Goal: Transaction & Acquisition: Purchase product/service

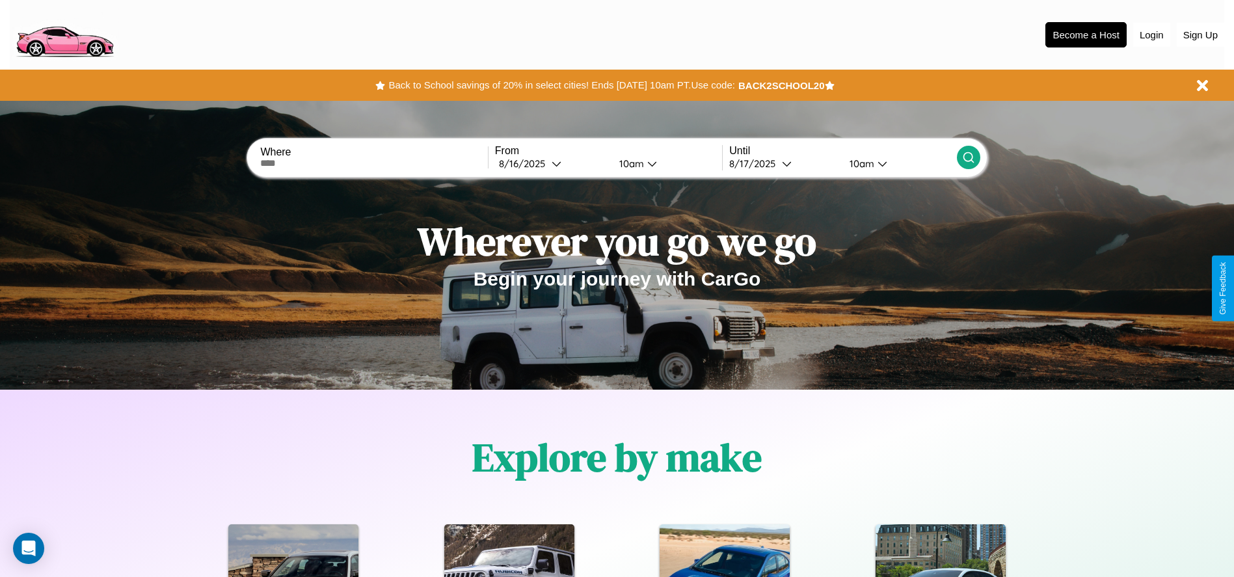
click at [374, 163] on input "text" at bounding box center [373, 163] width 227 height 10
type input "**********"
click at [552, 163] on div "8 / 16 / 2025" at bounding box center [525, 163] width 53 height 12
select select "*"
select select "****"
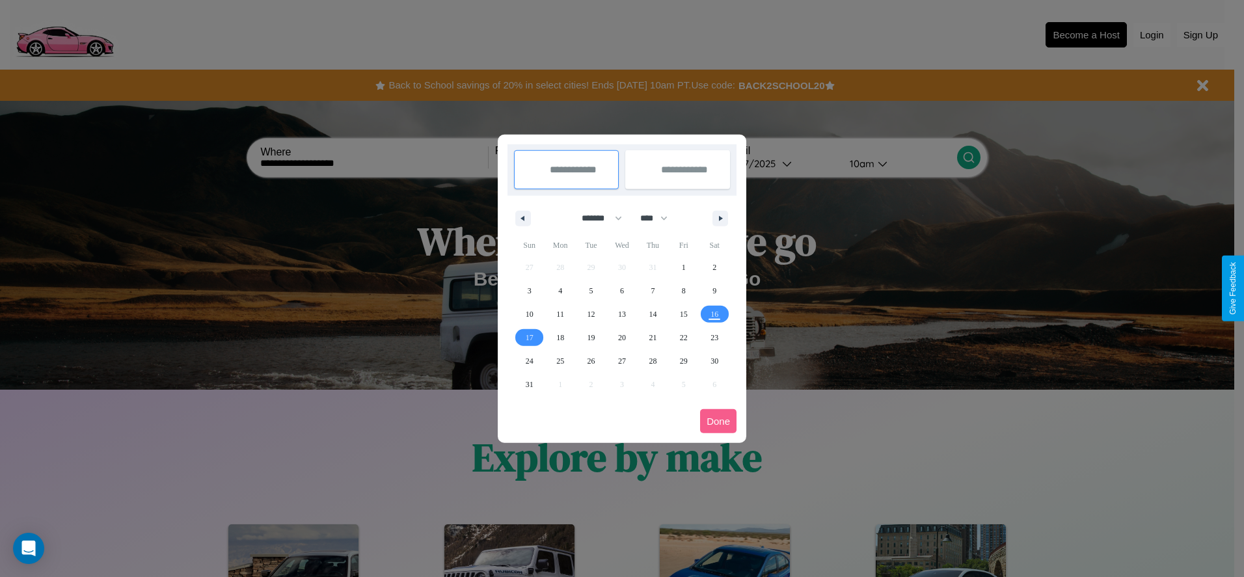
click at [596, 218] on select "******* ******** ***** ***** *** **** **** ****** ********* ******* ******** **…" at bounding box center [599, 218] width 55 height 21
select select "*"
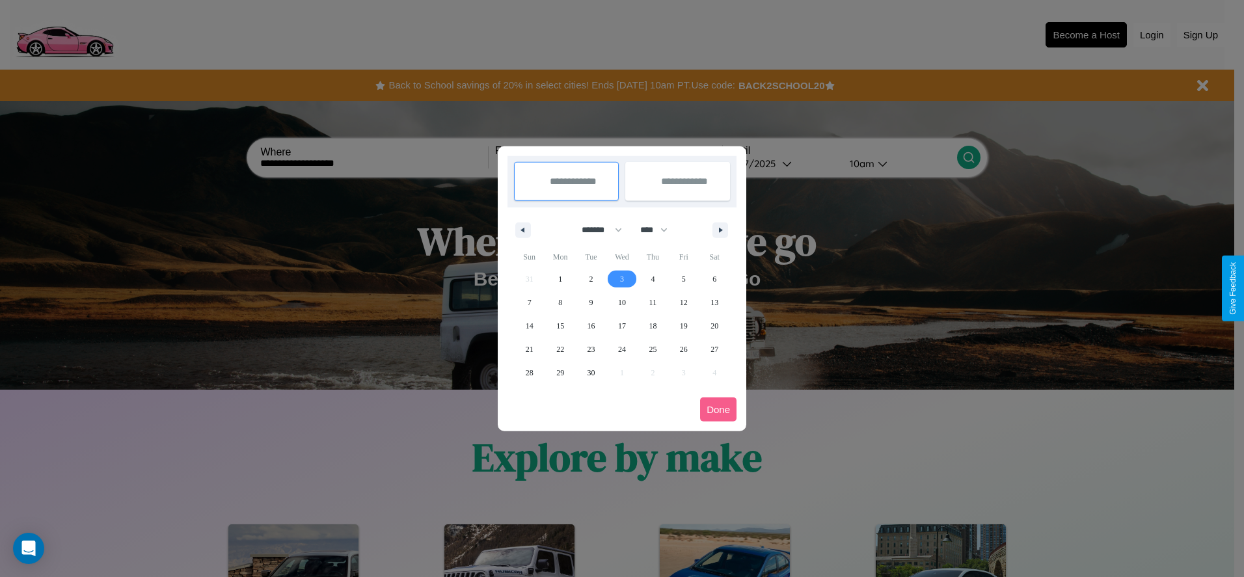
click at [621, 278] on span "3" at bounding box center [622, 278] width 4 height 23
type input "**********"
click at [683, 302] on span "12" at bounding box center [684, 302] width 8 height 23
type input "**********"
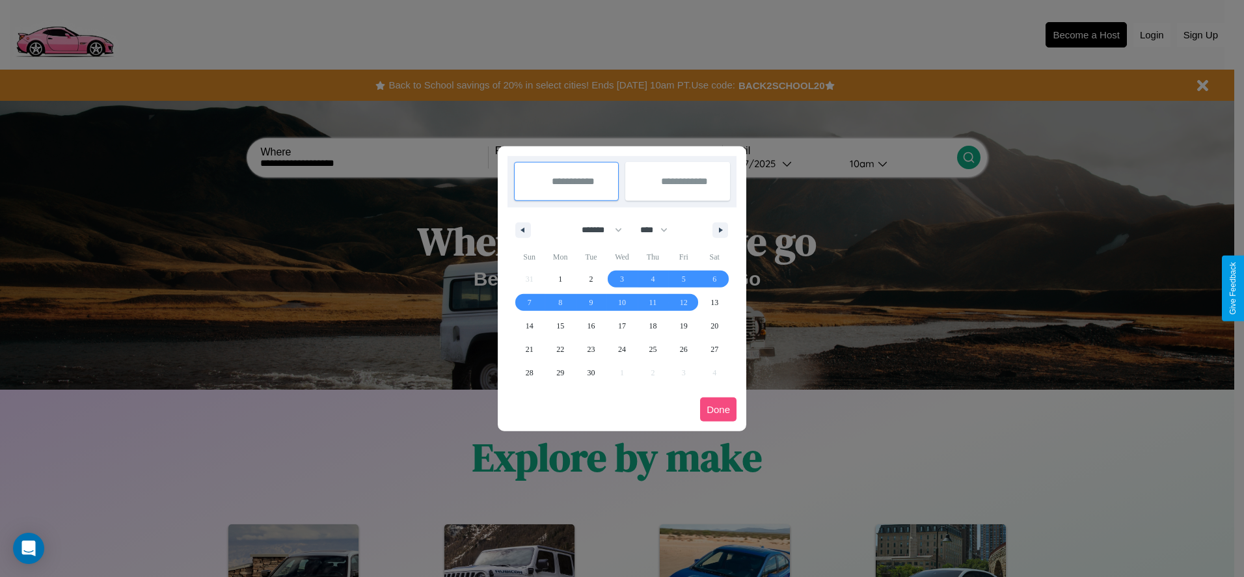
click at [718, 409] on button "Done" at bounding box center [718, 410] width 36 height 24
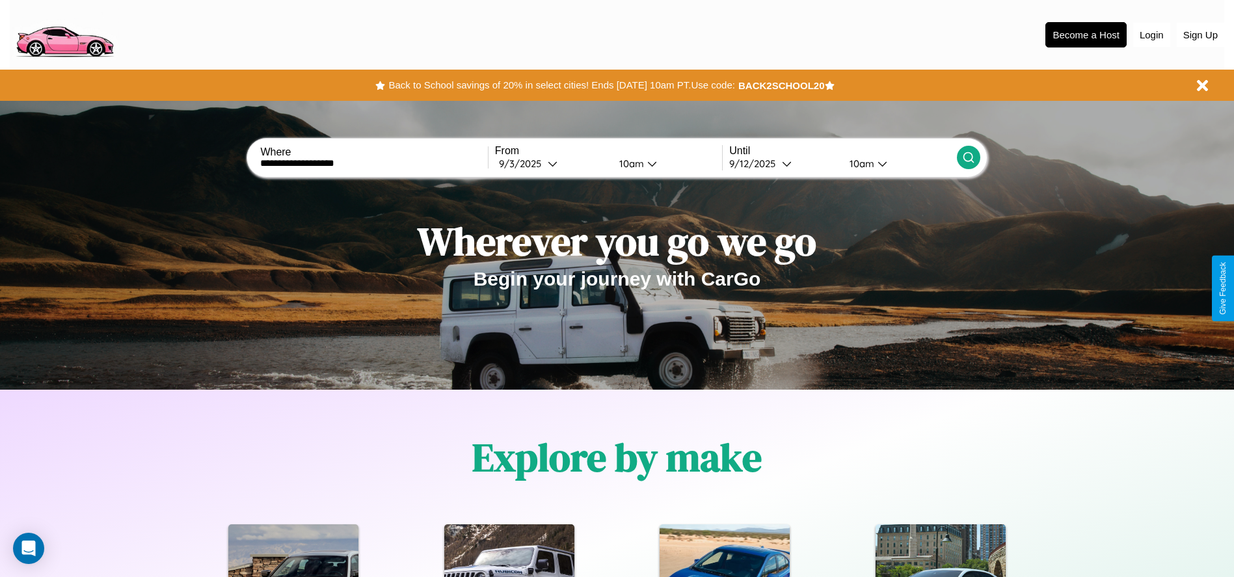
click at [968, 157] on icon at bounding box center [968, 157] width 13 height 13
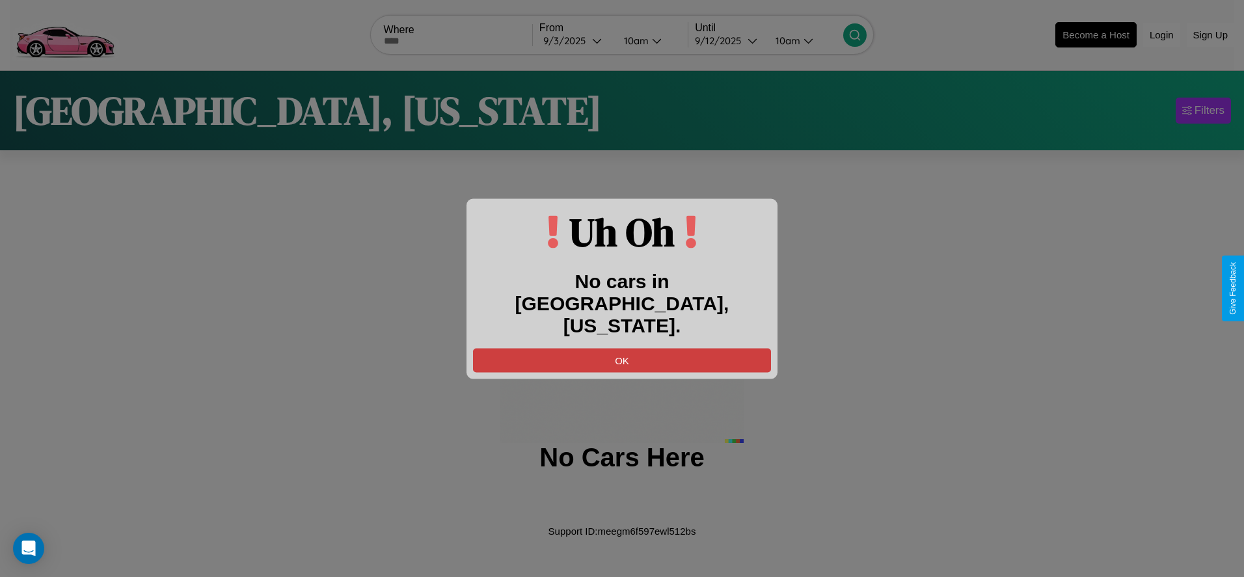
click at [622, 348] on button "OK" at bounding box center [622, 360] width 298 height 24
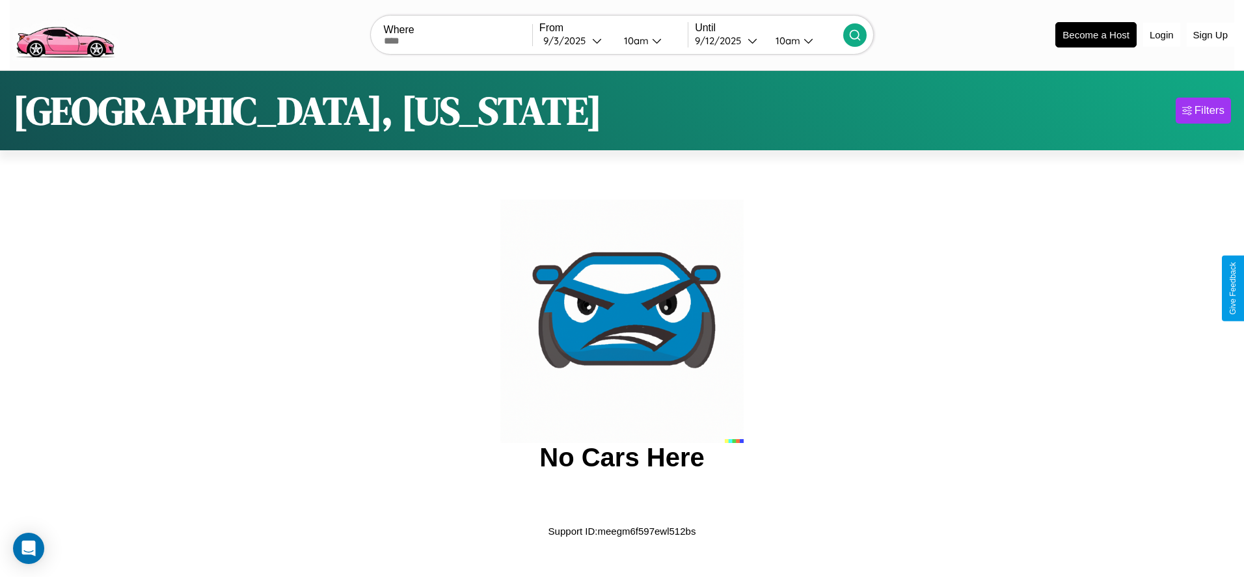
click at [64, 33] on img at bounding box center [65, 34] width 110 height 55
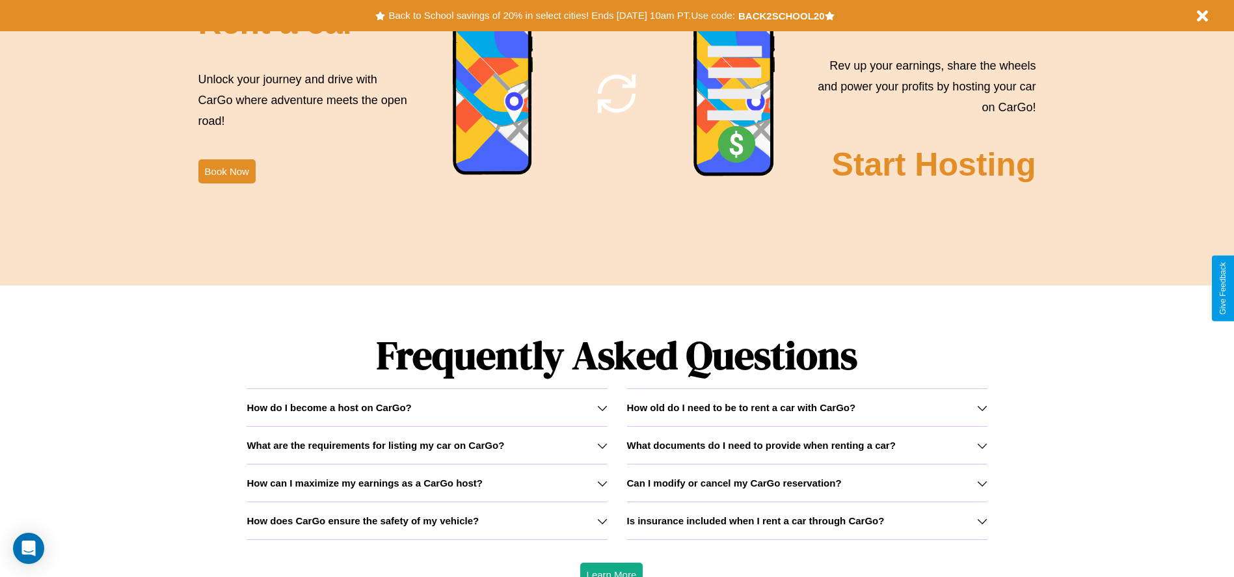
scroll to position [1867, 0]
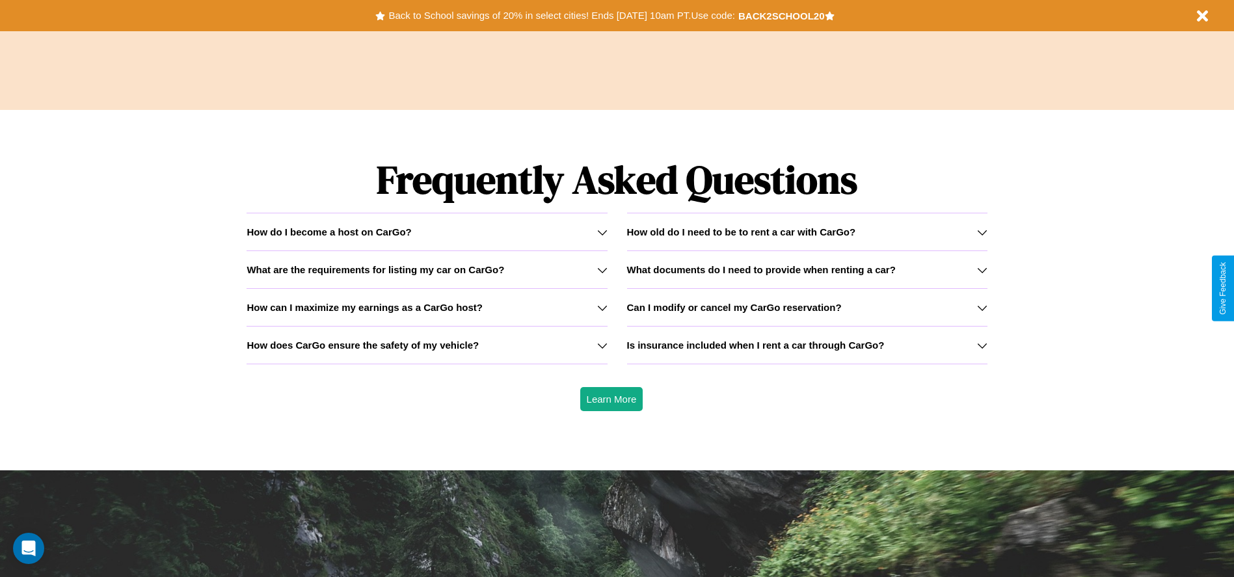
click at [807, 232] on h3 "How old do I need to be to rent a car with CarGo?" at bounding box center [741, 231] width 229 height 11
click at [807, 269] on h3 "What documents do I need to provide when renting a car?" at bounding box center [761, 269] width 269 height 11
click at [602, 307] on icon at bounding box center [602, 308] width 10 height 10
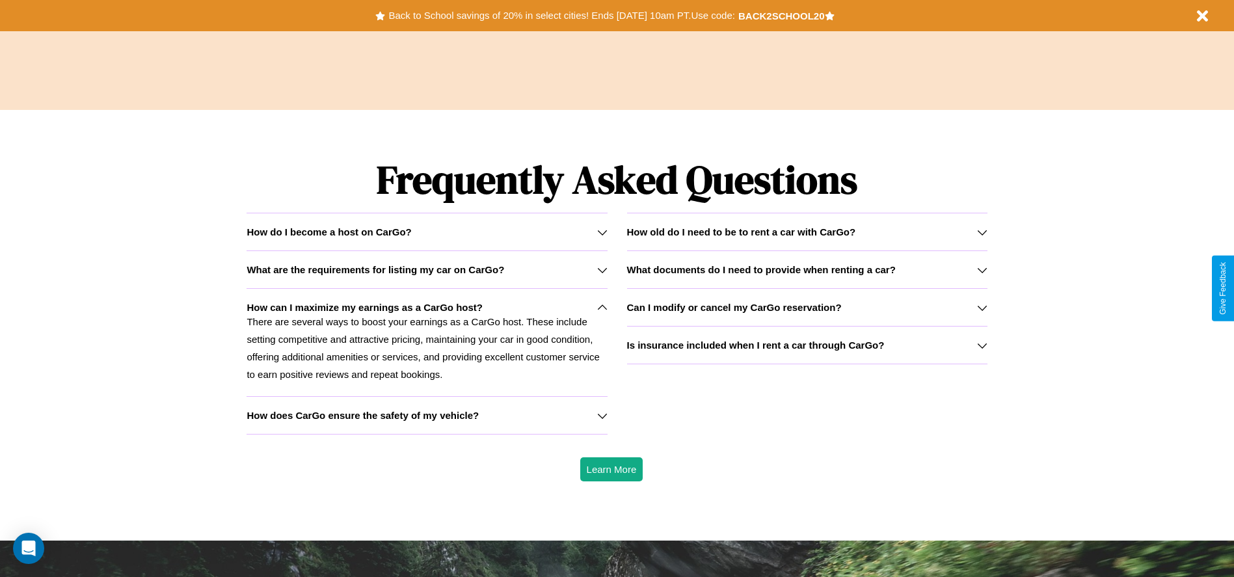
click at [427, 232] on div "How do I become a host on CarGo?" at bounding box center [427, 231] width 360 height 11
click at [602, 269] on icon at bounding box center [602, 270] width 10 height 10
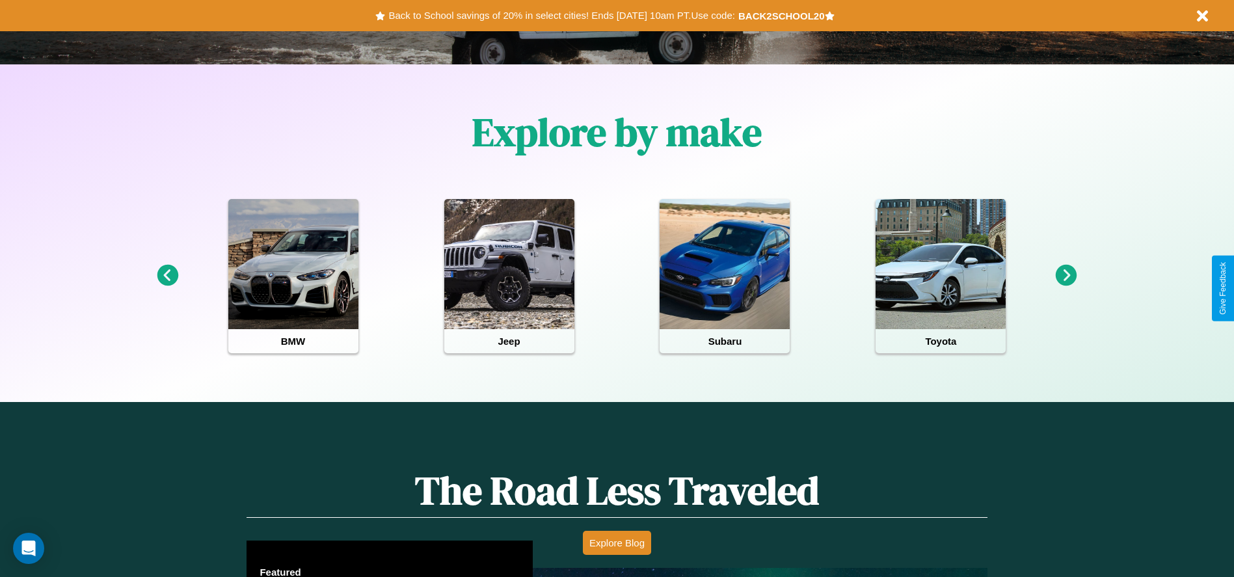
scroll to position [0, 0]
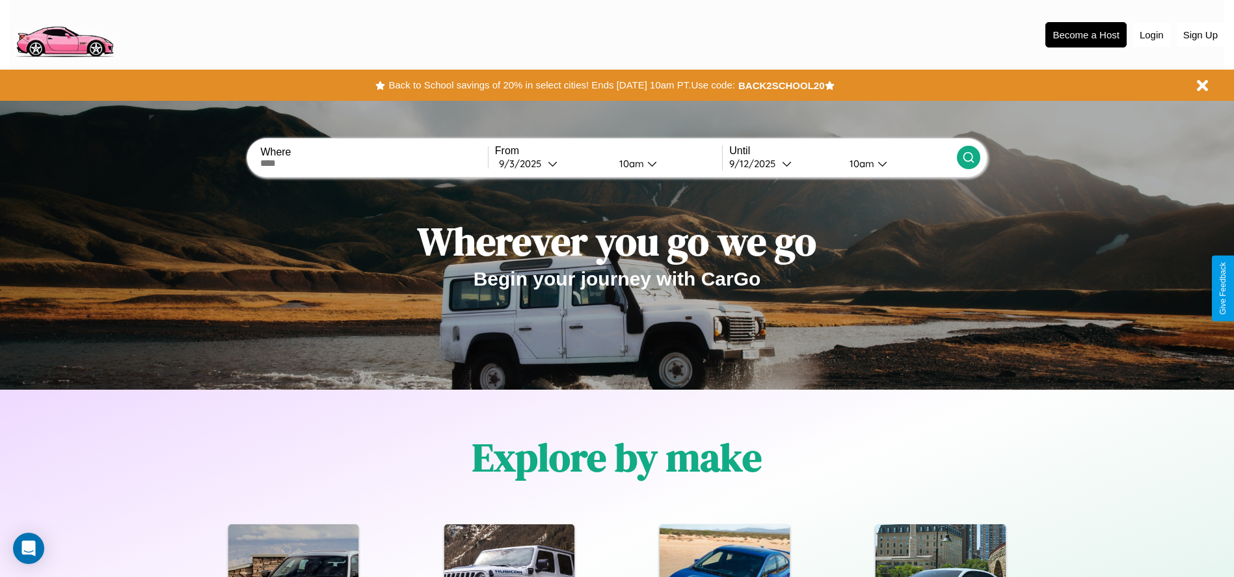
click at [374, 163] on input "text" at bounding box center [373, 163] width 227 height 10
type input "******"
click at [552, 163] on icon at bounding box center [553, 164] width 10 height 10
select select "*"
select select "****"
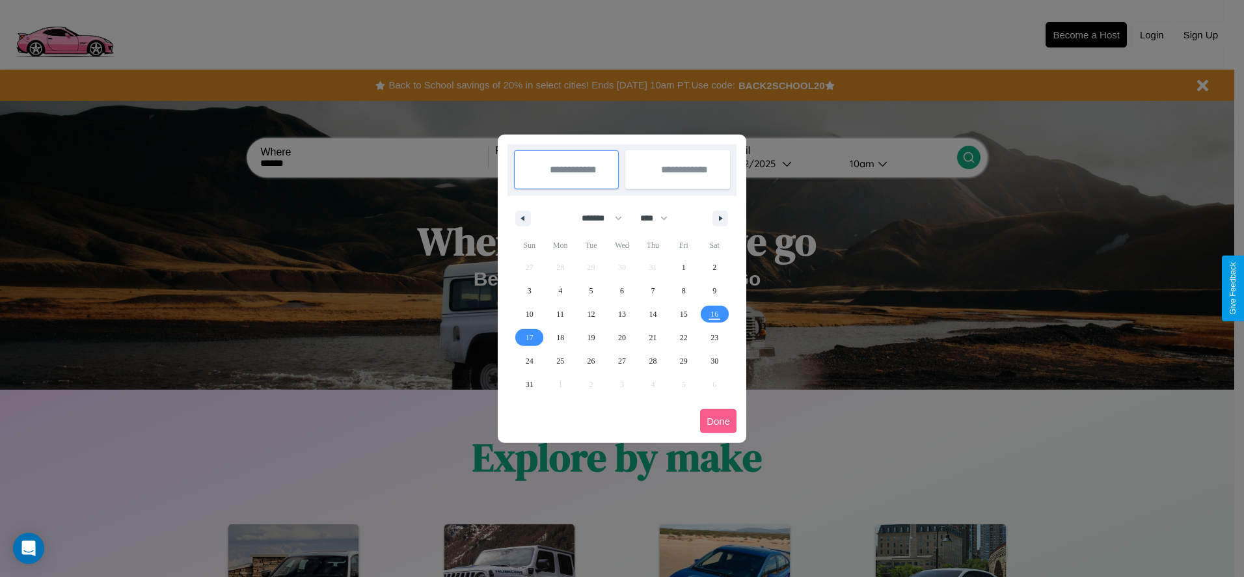
drag, startPoint x: 596, startPoint y: 218, endPoint x: 622, endPoint y: 261, distance: 50.2
click at [596, 218] on select "******* ******** ***** ***** *** **** **** ****** ********* ******* ******** **…" at bounding box center [599, 218] width 55 height 21
select select "**"
click at [714, 290] on span "8" at bounding box center [714, 290] width 4 height 23
type input "**********"
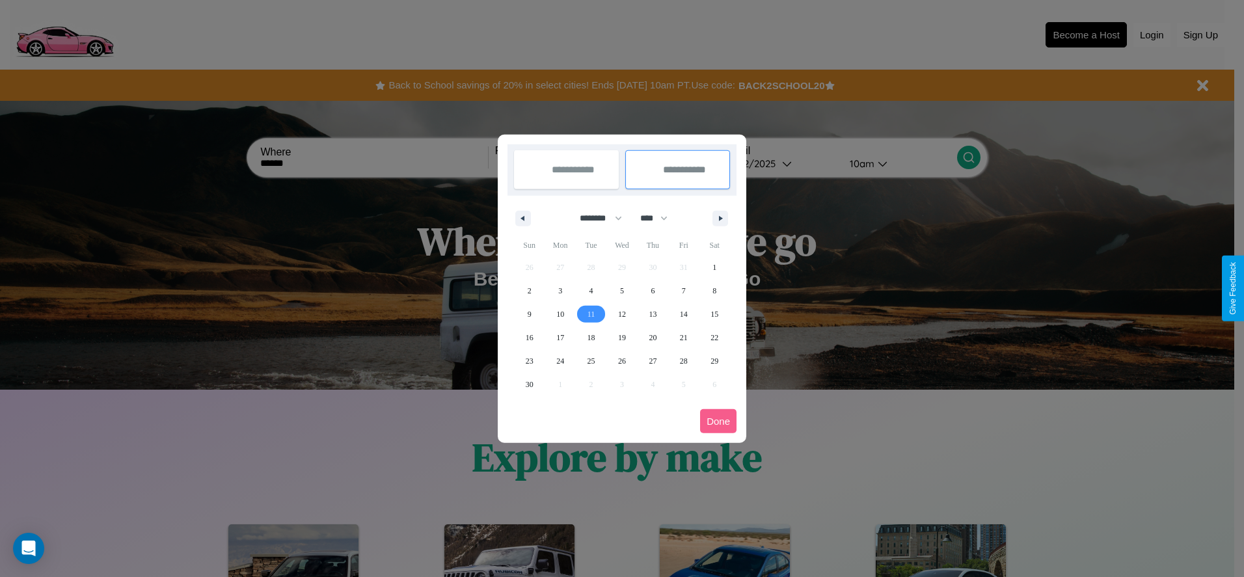
click at [591, 314] on span "11" at bounding box center [592, 314] width 8 height 23
type input "**********"
click at [718, 421] on button "Done" at bounding box center [718, 421] width 36 height 24
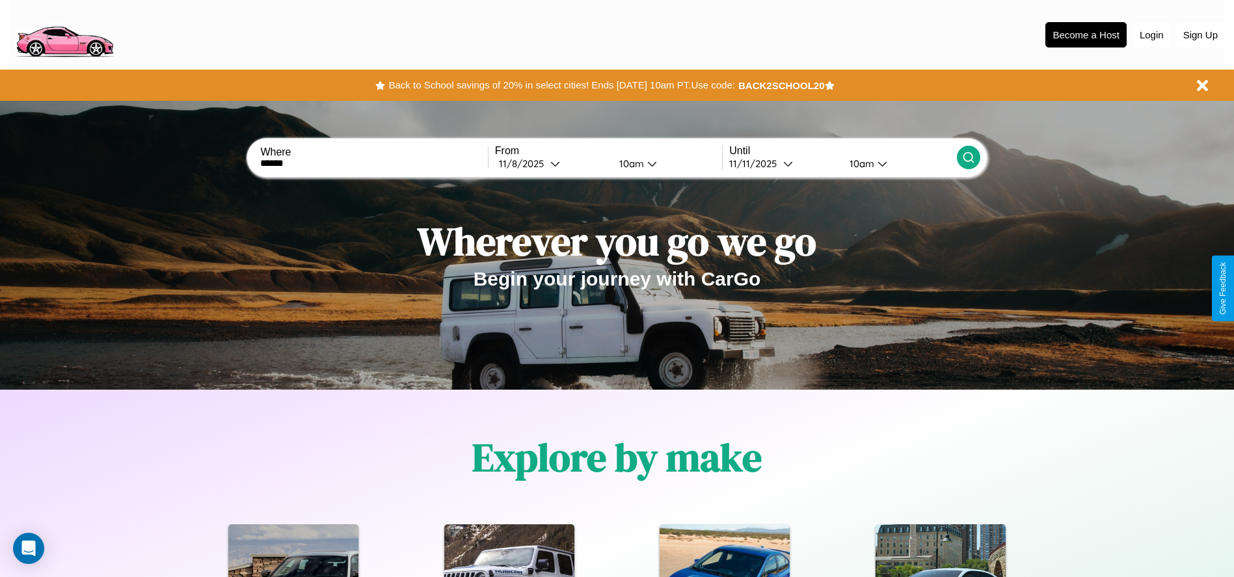
click at [629, 163] on div "10am" at bounding box center [630, 163] width 34 height 12
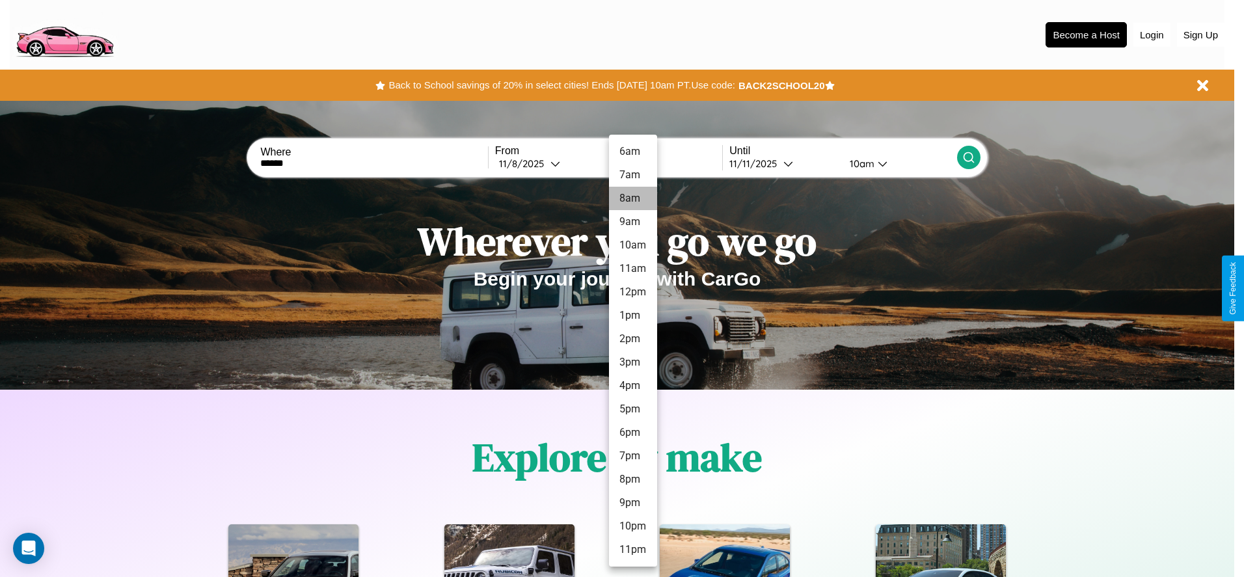
click at [632, 198] on li "8am" at bounding box center [633, 198] width 48 height 23
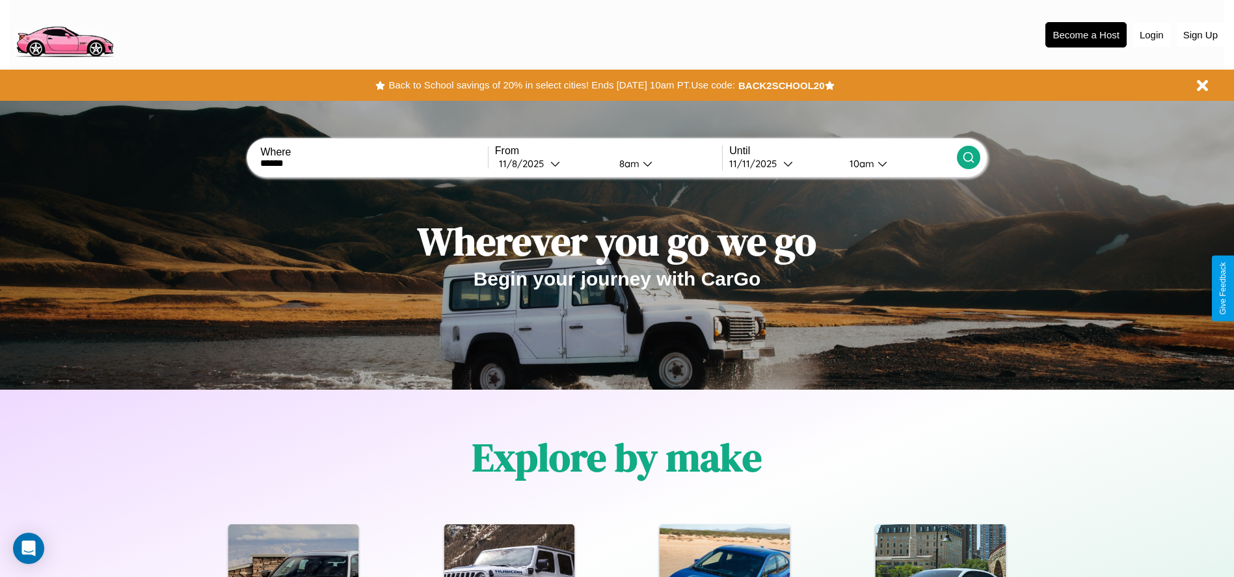
click at [968, 157] on icon at bounding box center [968, 157] width 13 height 13
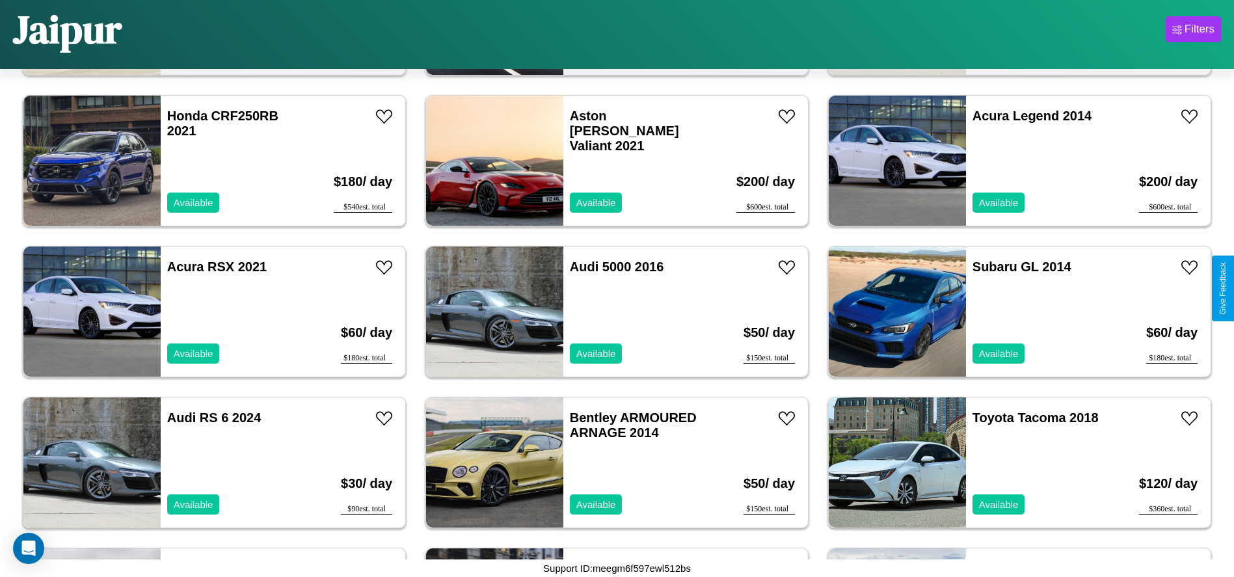
scroll to position [5127, 0]
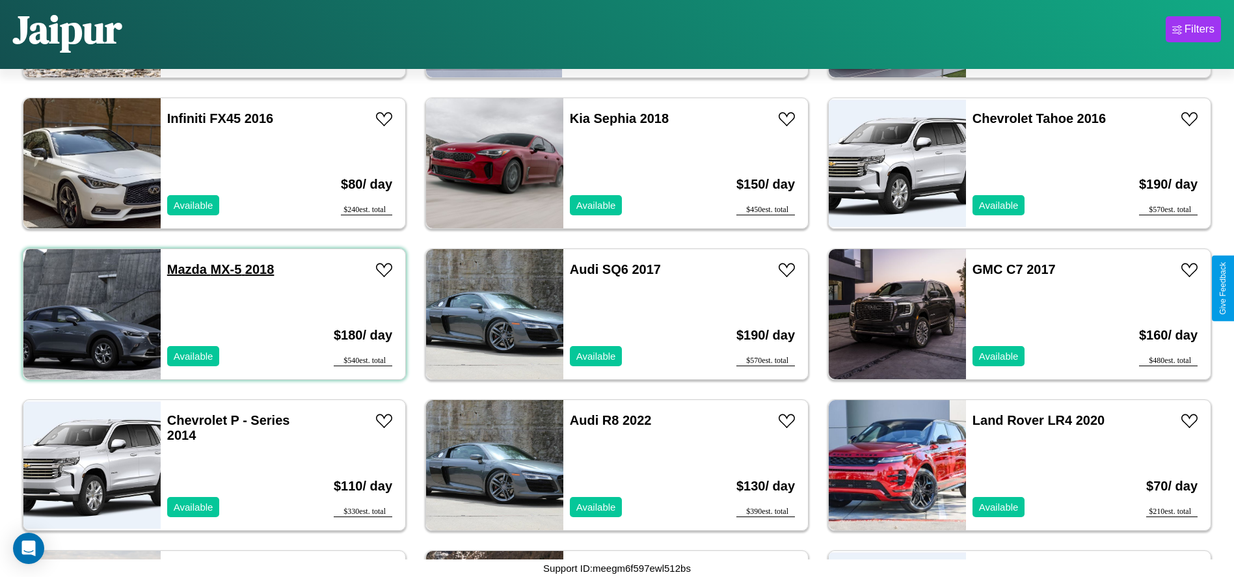
click at [185, 269] on link "Mazda MX-5 2018" at bounding box center [220, 269] width 107 height 14
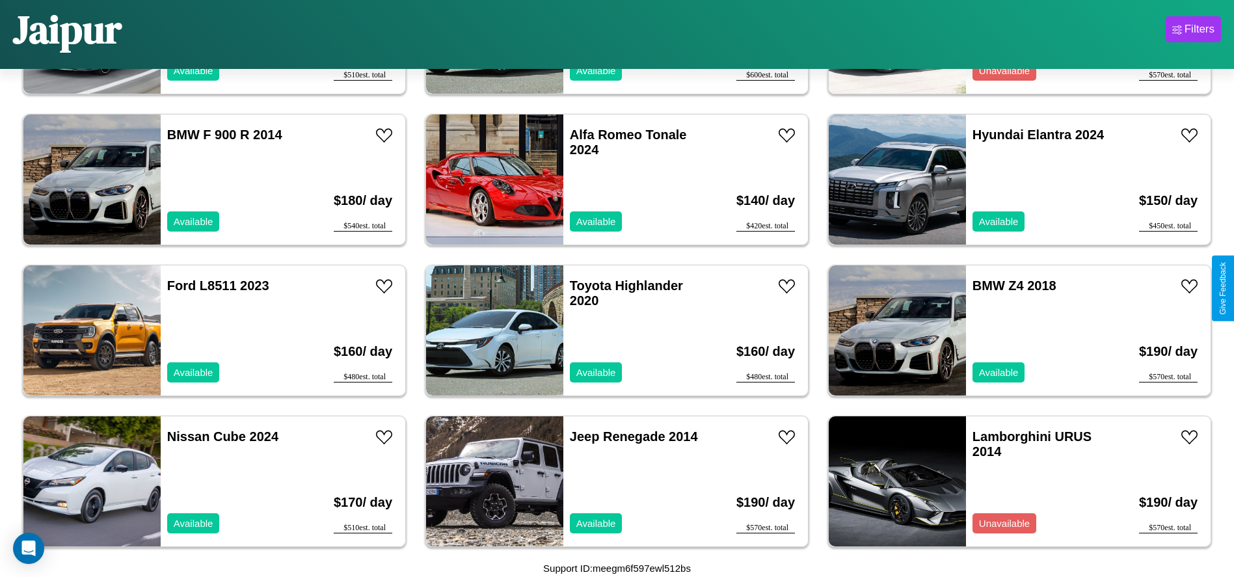
scroll to position [7391, 0]
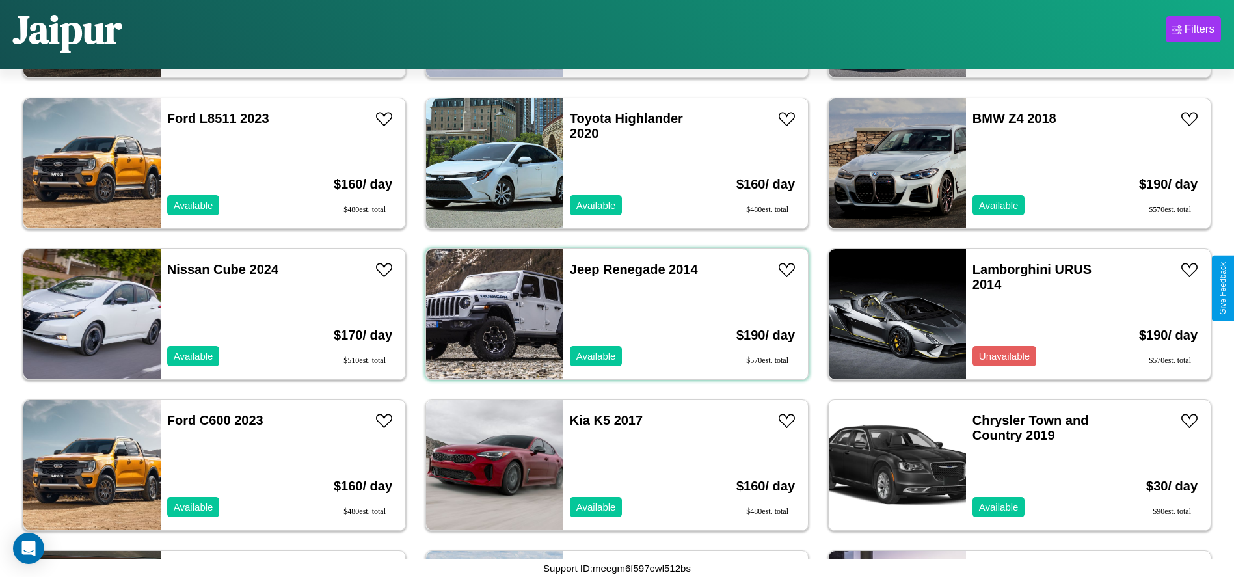
click at [612, 314] on div "Jeep Renegade 2014 Available" at bounding box center [638, 314] width 150 height 130
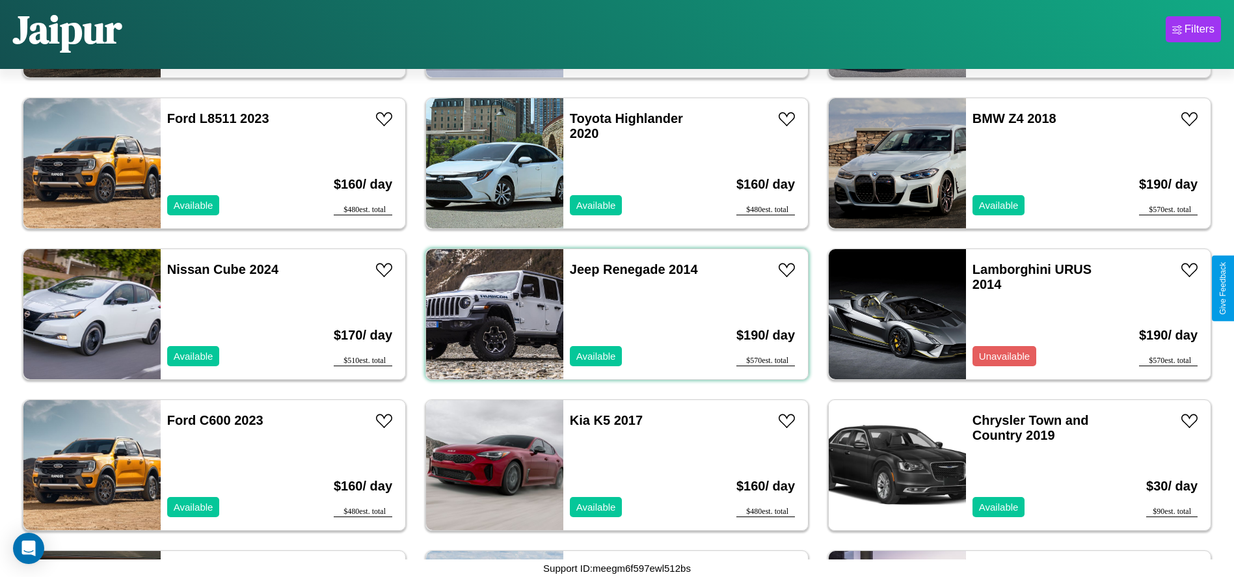
click at [612, 314] on div "Jeep Renegade 2014 Available" at bounding box center [638, 314] width 150 height 130
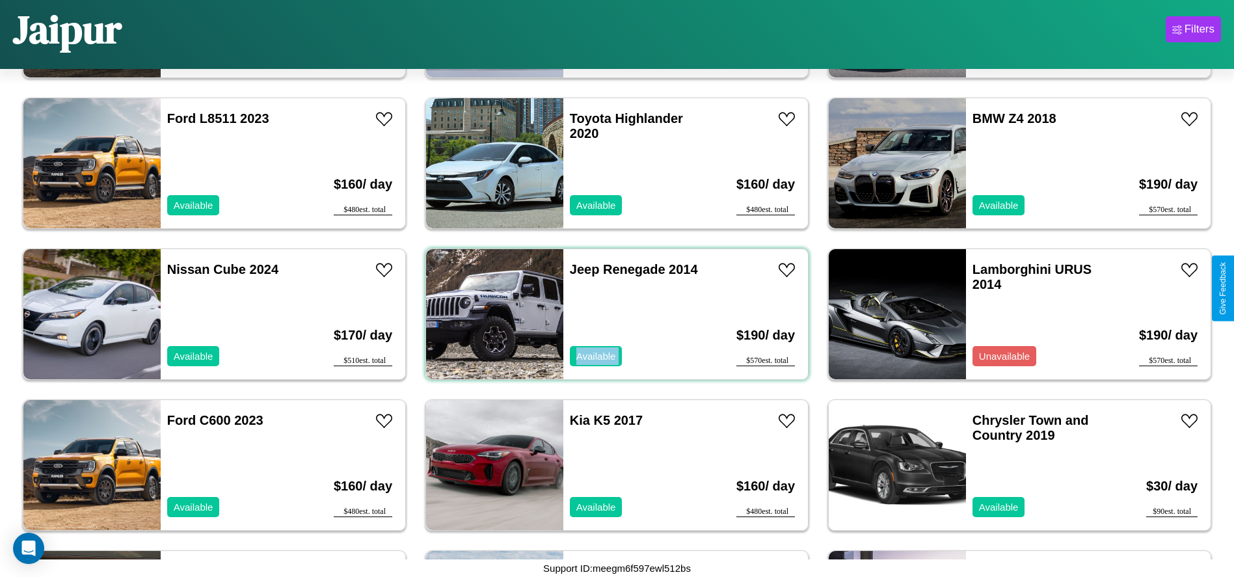
click at [612, 314] on div "Jeep Renegade 2014 Available" at bounding box center [638, 314] width 150 height 130
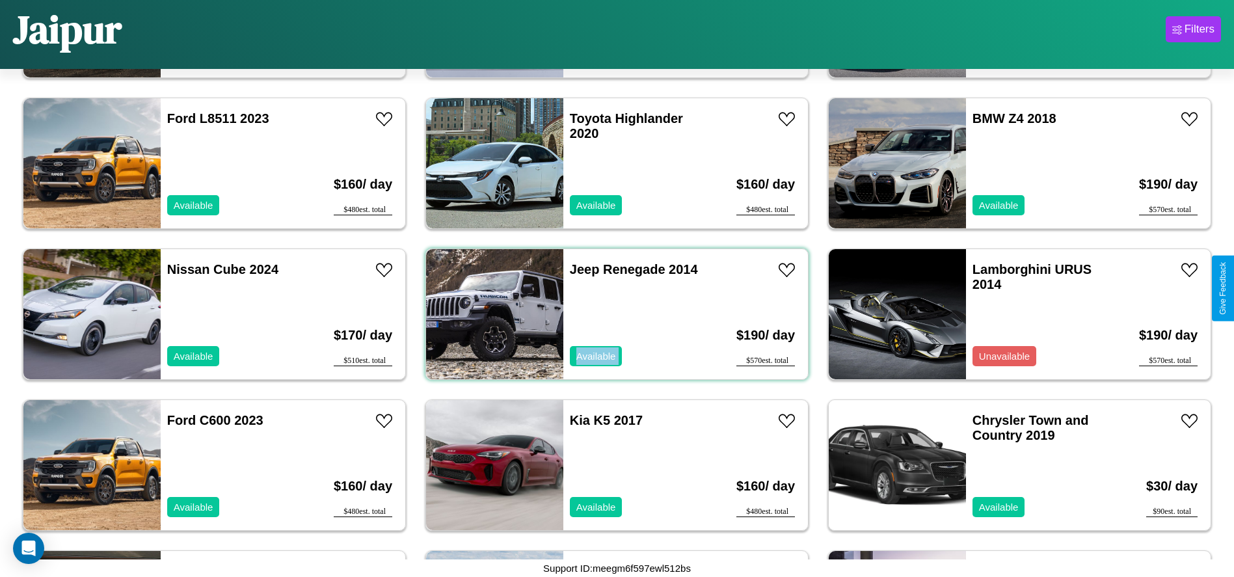
click at [612, 314] on div "Jeep Renegade 2014 Available" at bounding box center [638, 314] width 150 height 130
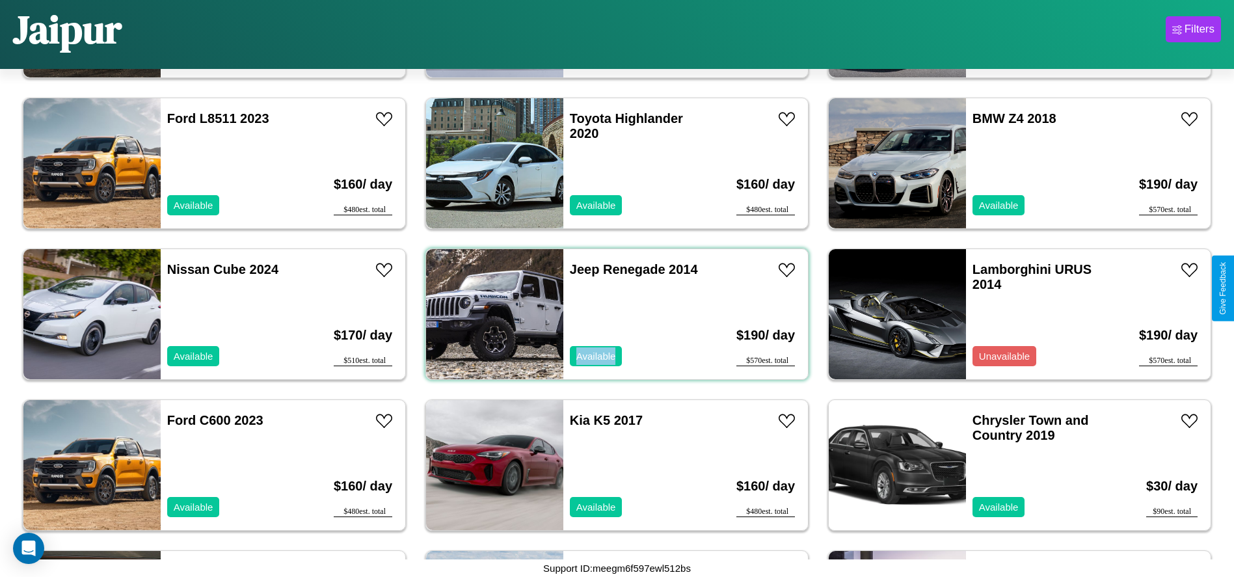
click at [612, 314] on div "Jeep Renegade 2014 Available" at bounding box center [638, 314] width 150 height 130
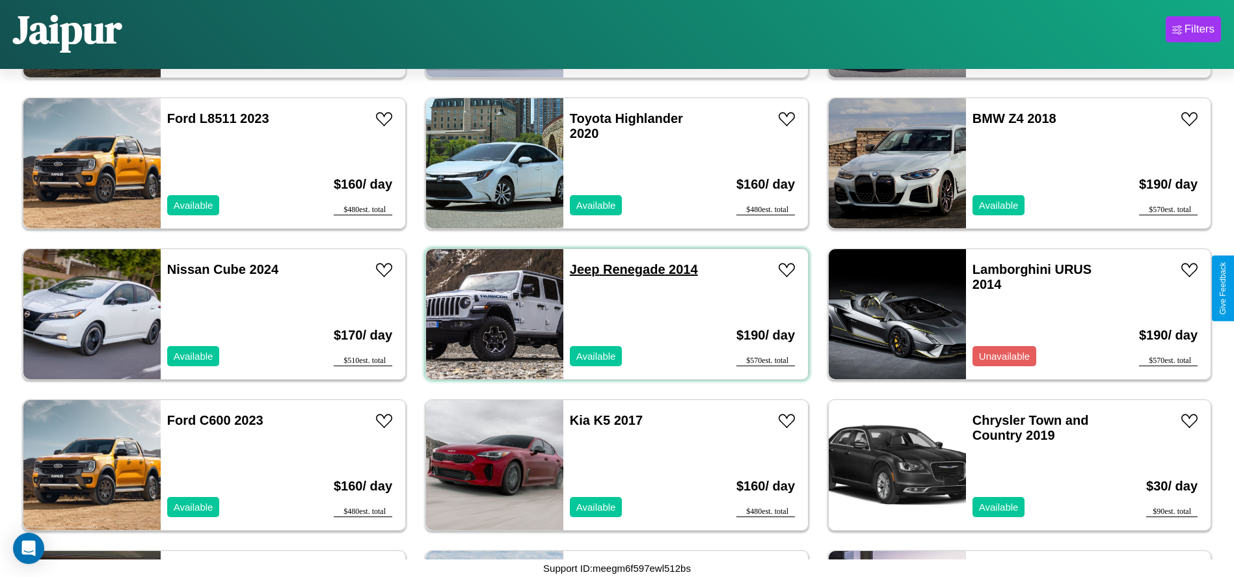
click at [580, 269] on link "Jeep Renegade 2014" at bounding box center [634, 269] width 128 height 14
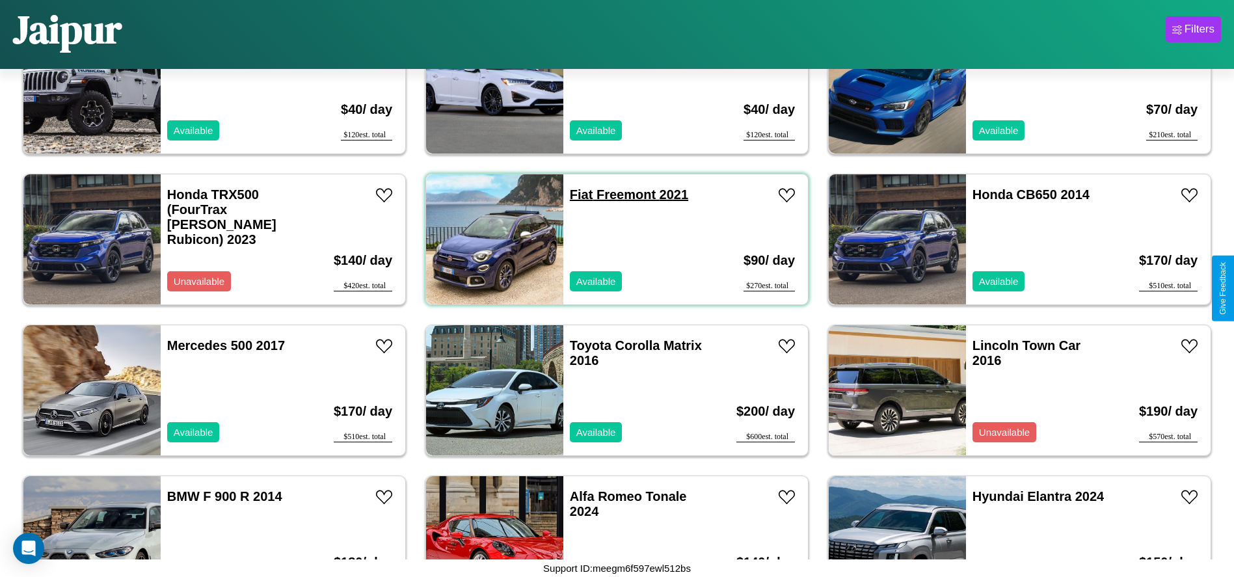
scroll to position [6787, 0]
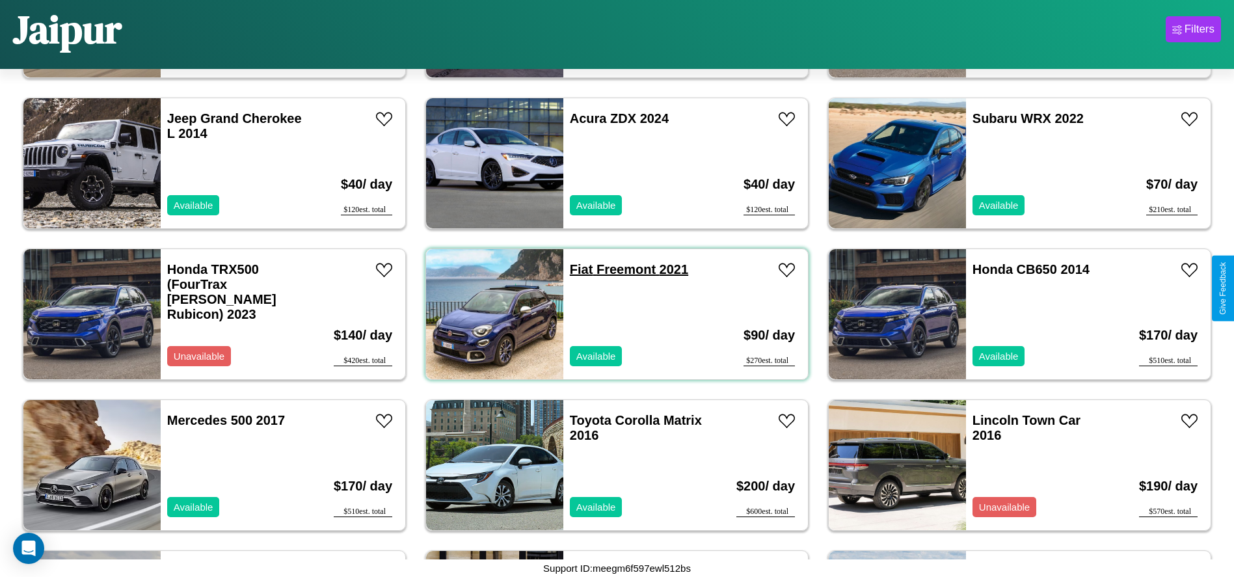
click at [577, 269] on link "Fiat Freemont 2021" at bounding box center [629, 269] width 118 height 14
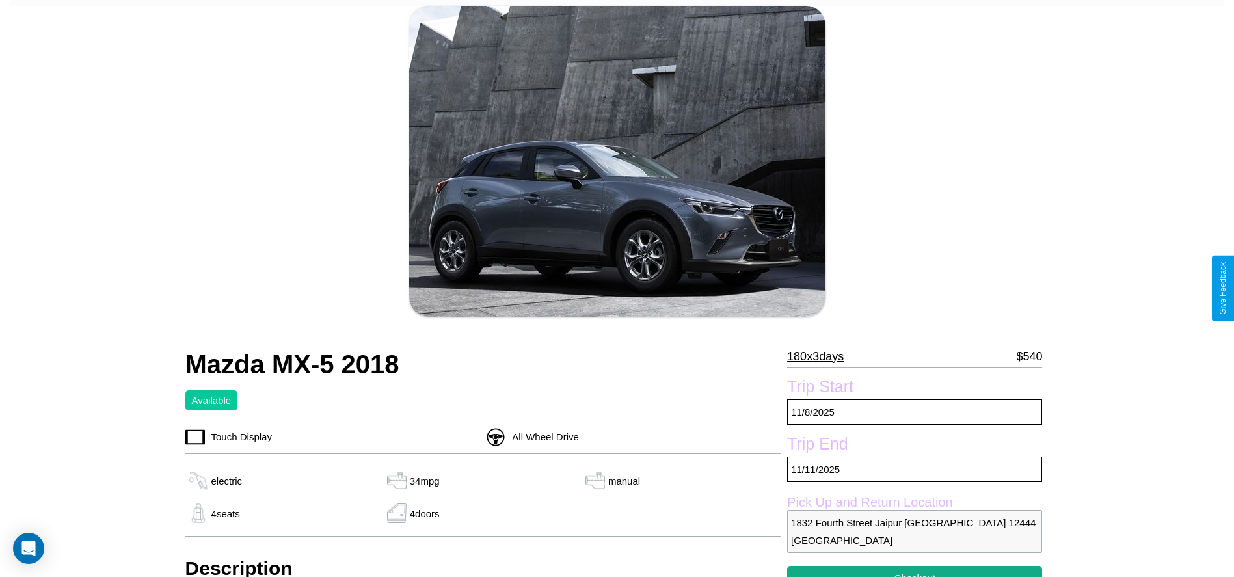
scroll to position [132, 0]
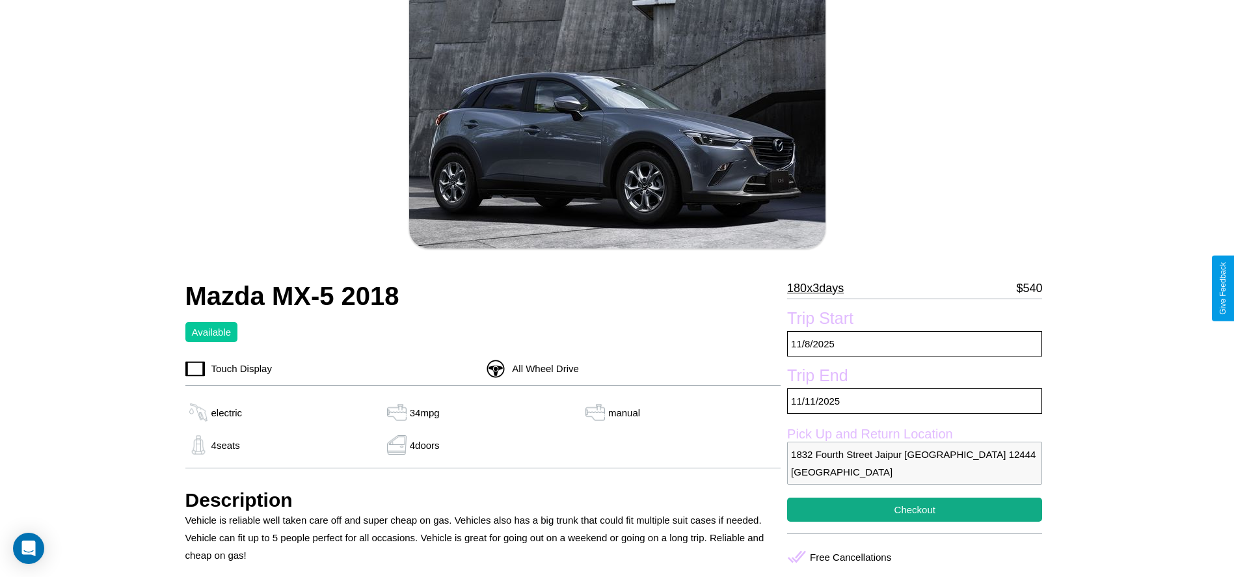
click at [821, 288] on p "180 x 3 days" at bounding box center [815, 288] width 57 height 21
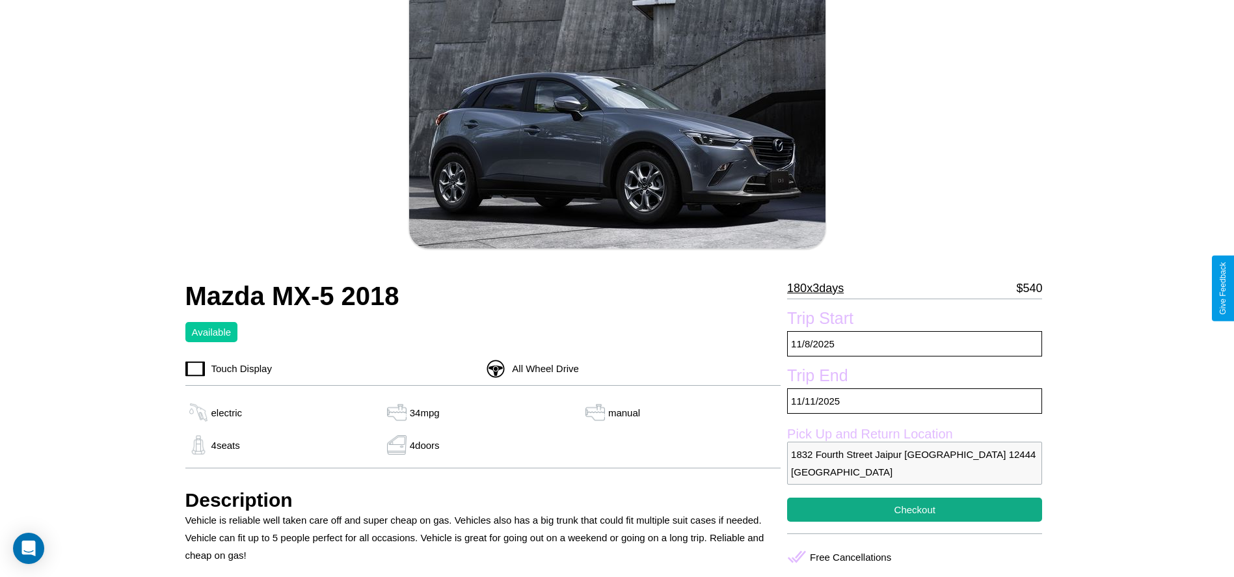
click at [821, 288] on p "180 x 3 days" at bounding box center [815, 288] width 57 height 21
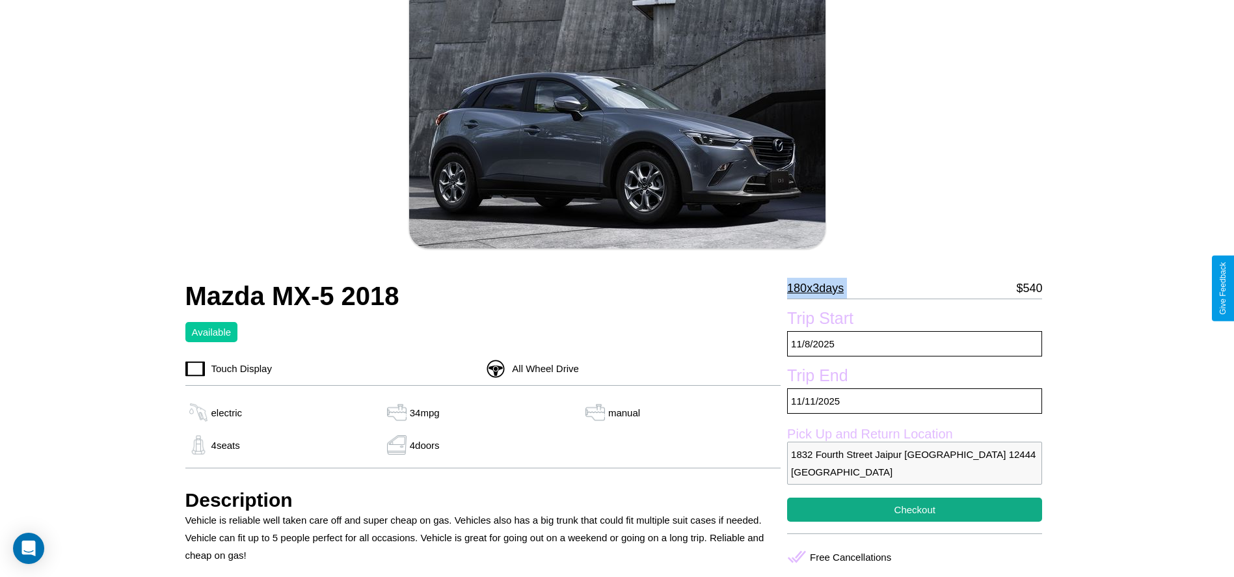
click at [821, 288] on p "180 x 3 days" at bounding box center [815, 288] width 57 height 21
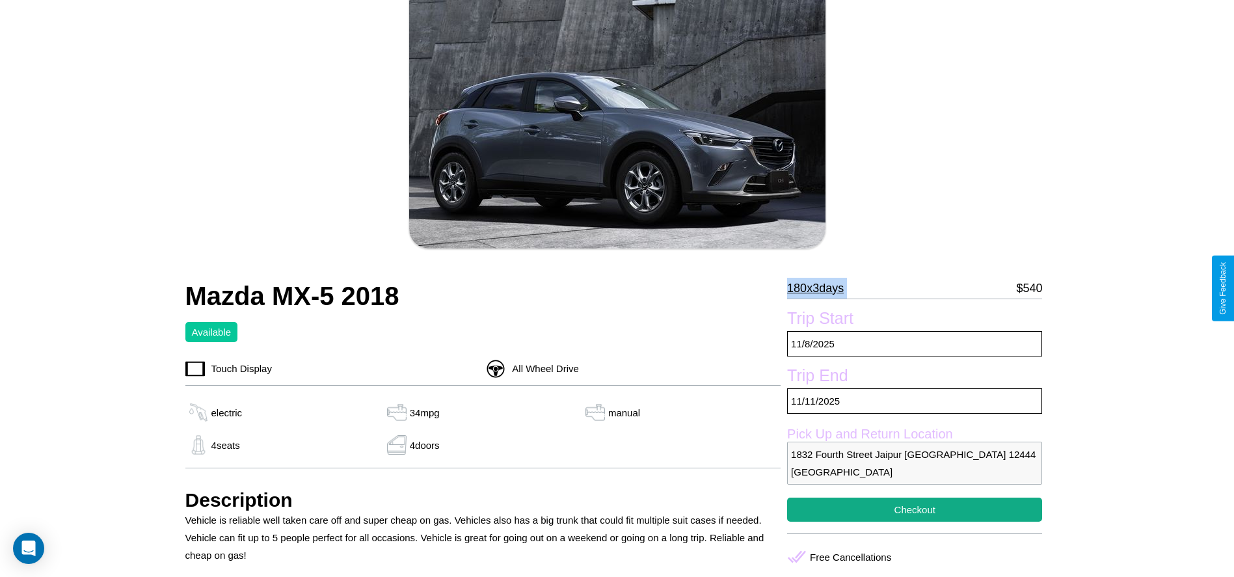
click at [821, 288] on p "180 x 3 days" at bounding box center [815, 288] width 57 height 21
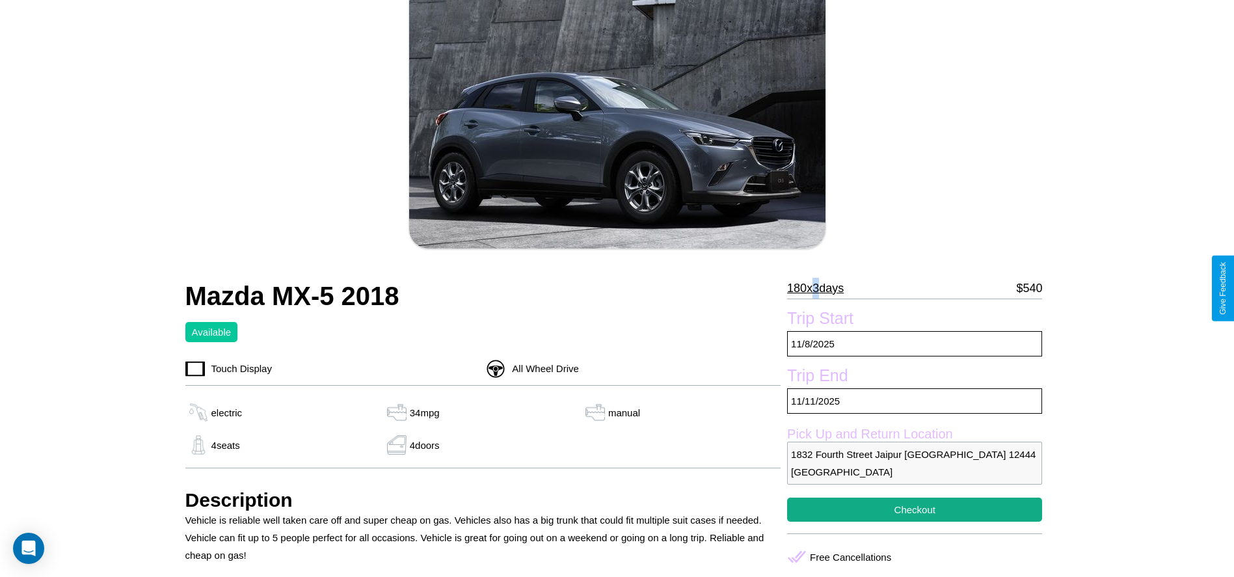
click at [821, 288] on p "180 x 3 days" at bounding box center [815, 288] width 57 height 21
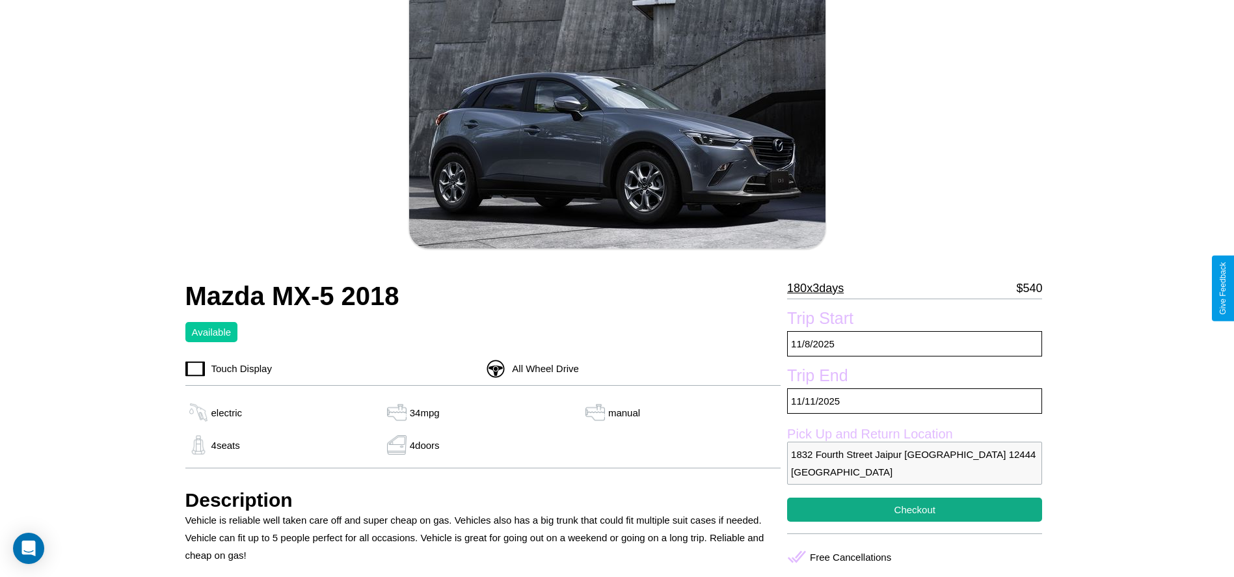
scroll to position [336, 0]
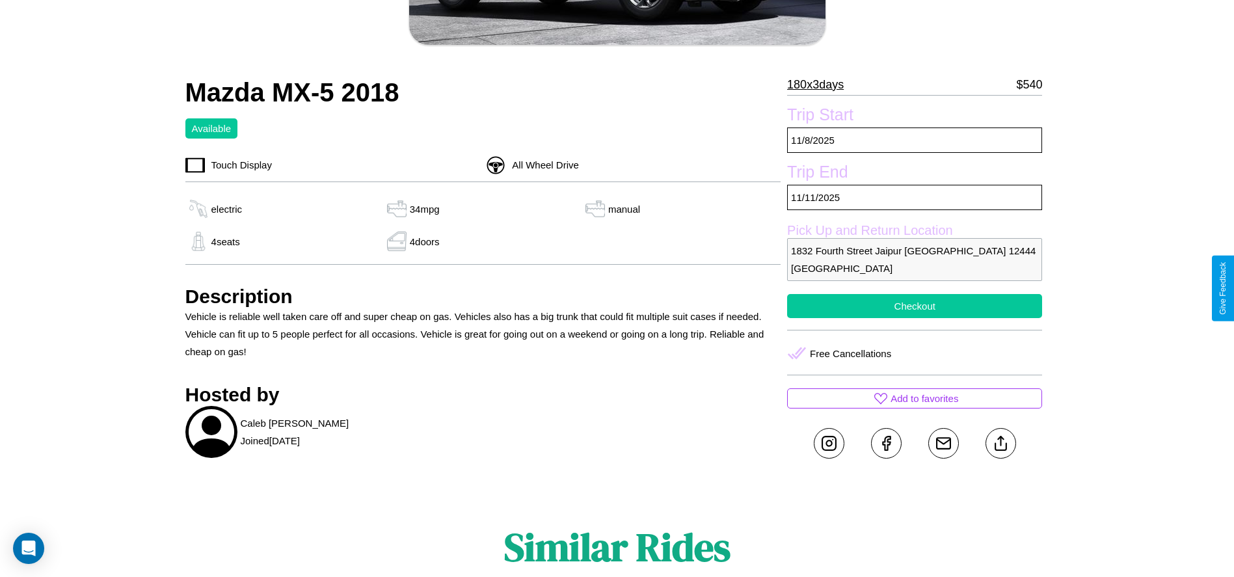
click at [915, 294] on button "Checkout" at bounding box center [914, 306] width 255 height 24
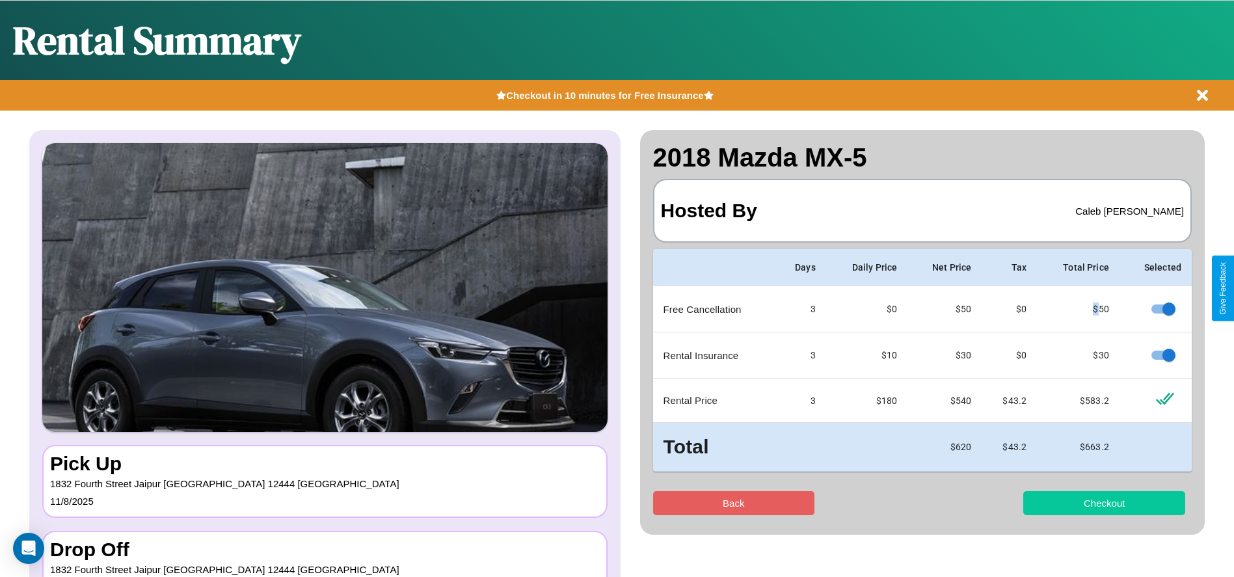
click at [1104, 503] on button "Checkout" at bounding box center [1105, 503] width 162 height 24
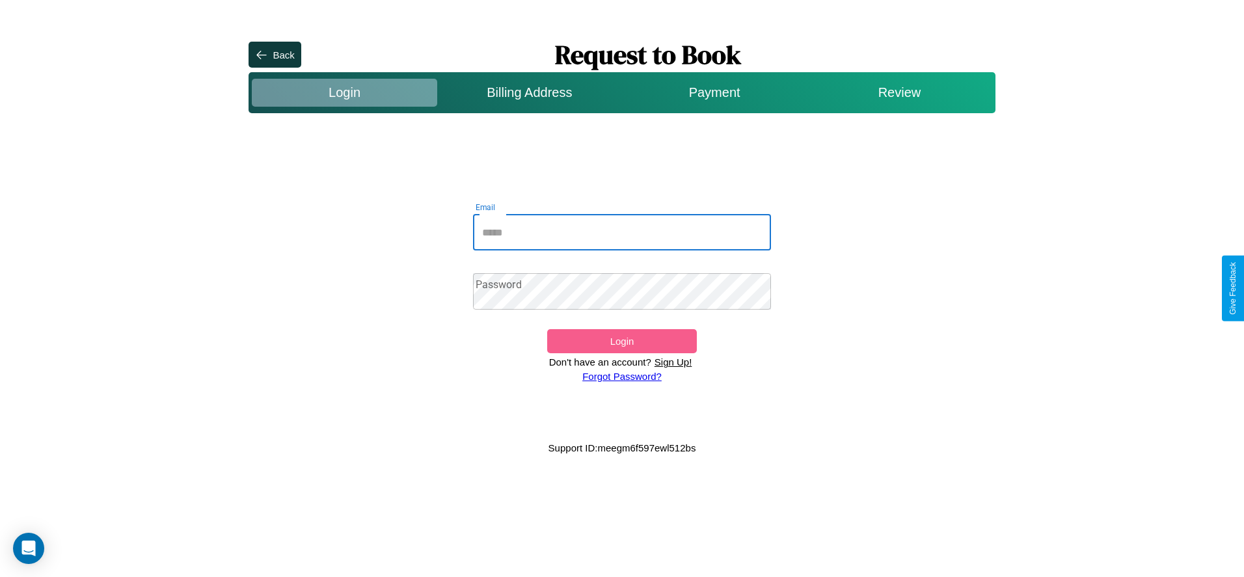
click at [622, 232] on input "Email" at bounding box center [622, 232] width 299 height 36
type input "**********"
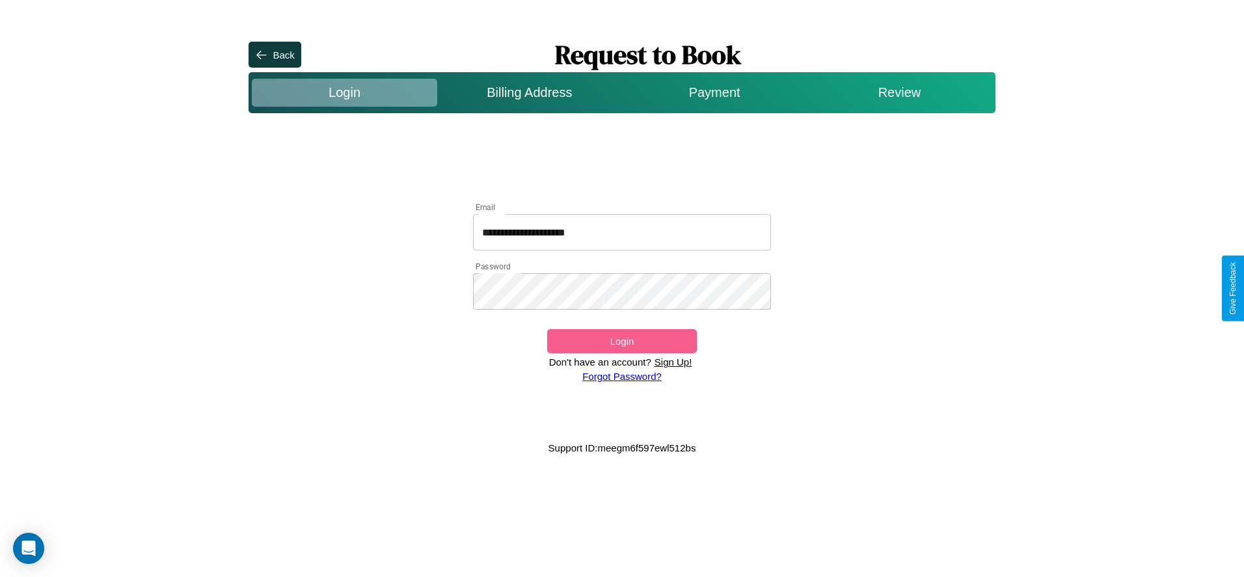
click at [621, 341] on button "Login" at bounding box center [621, 341] width 149 height 24
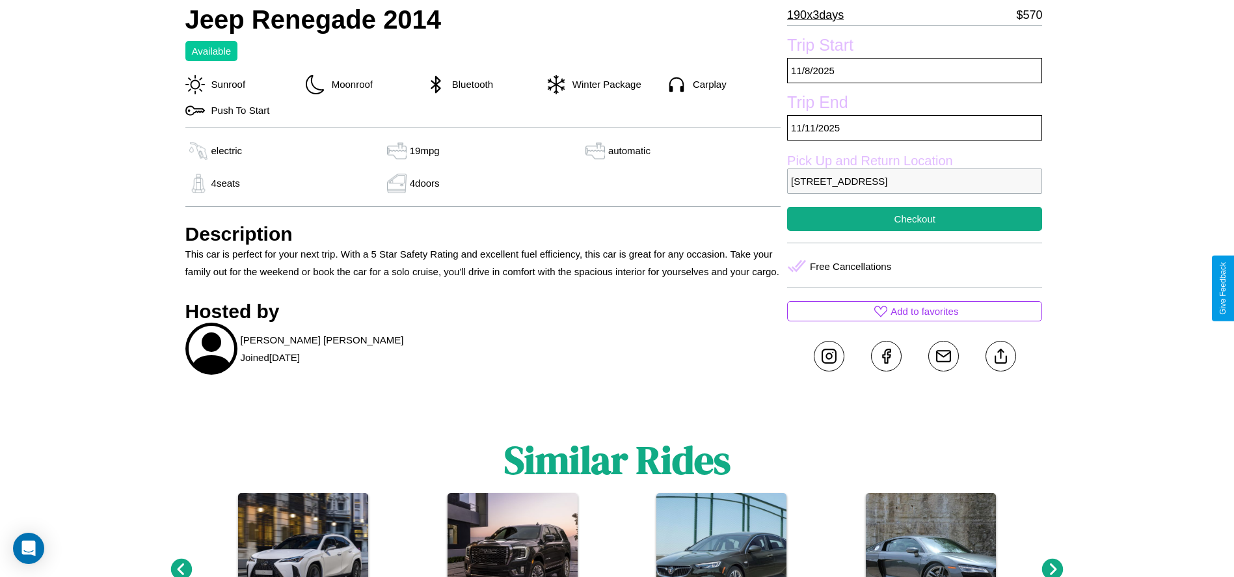
scroll to position [552, 0]
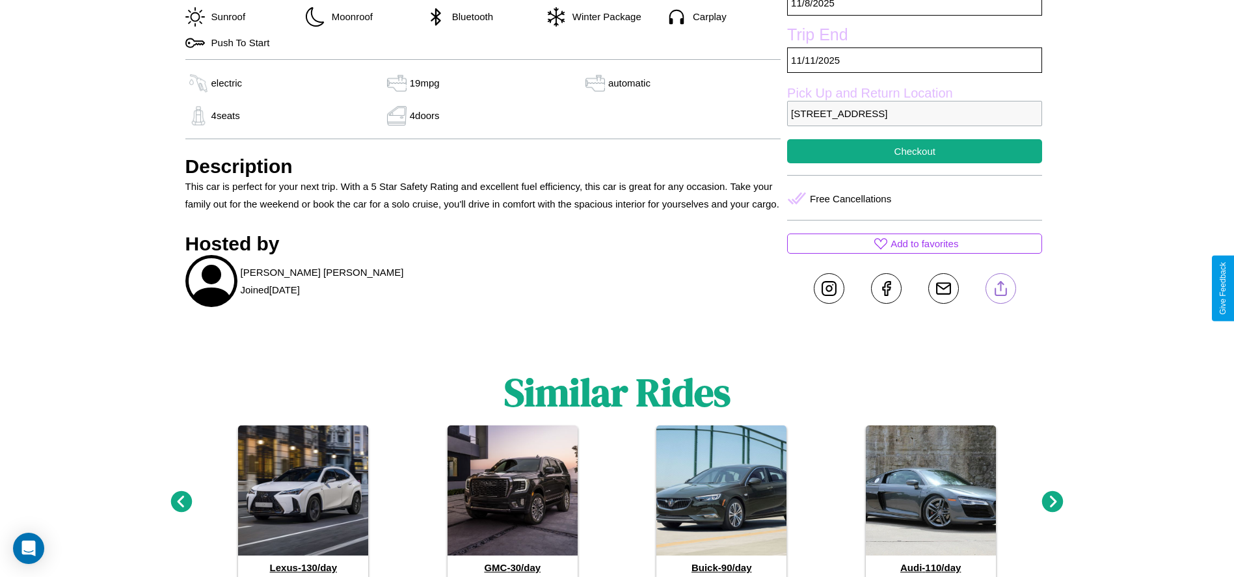
click at [1001, 288] on line at bounding box center [1001, 286] width 0 height 9
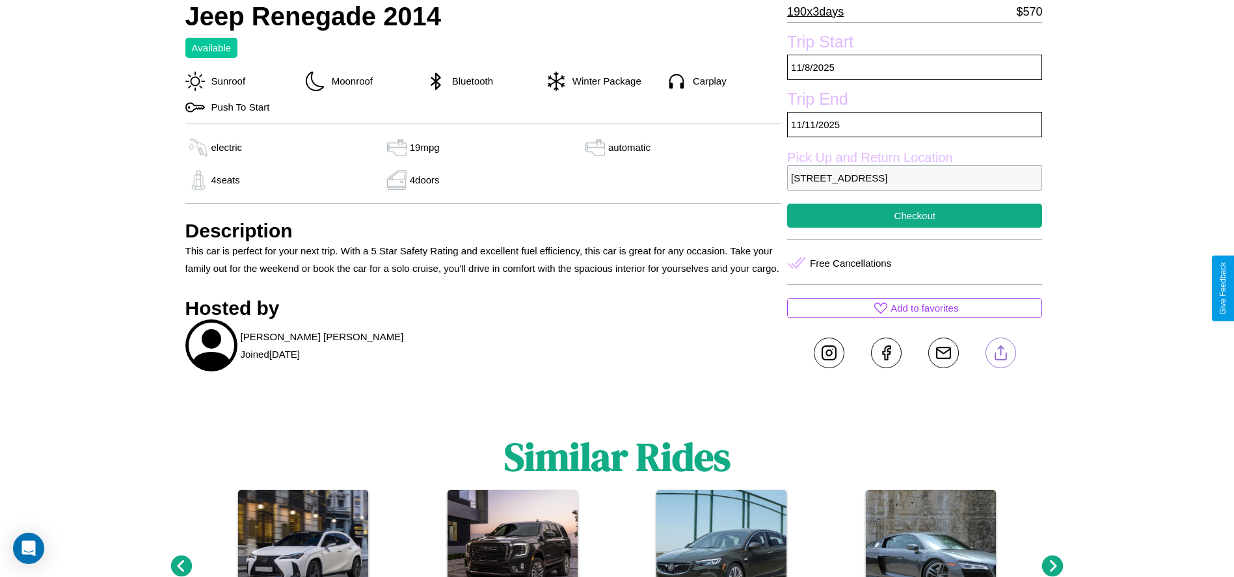
scroll to position [414, 0]
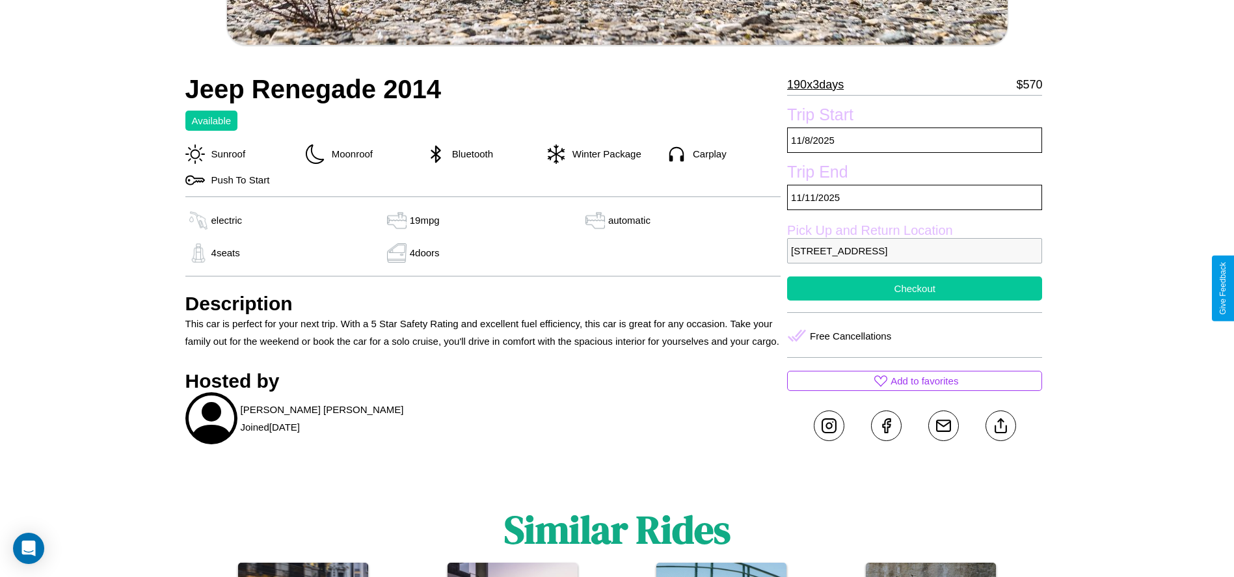
click at [915, 288] on button "Checkout" at bounding box center [914, 289] width 255 height 24
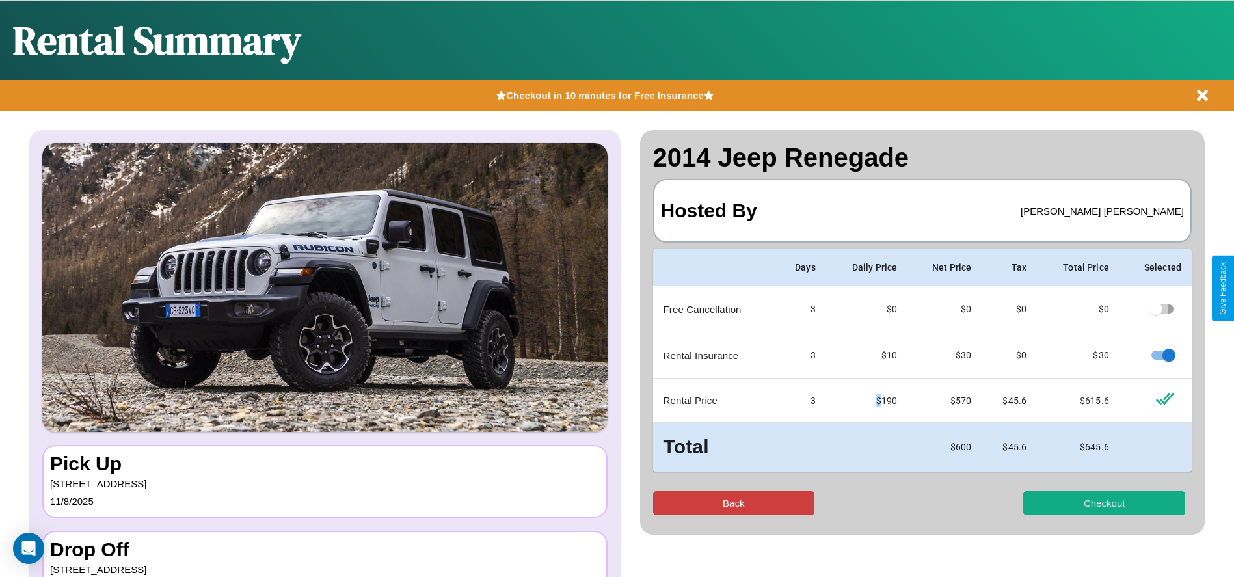
click at [733, 503] on button "Back" at bounding box center [734, 503] width 162 height 24
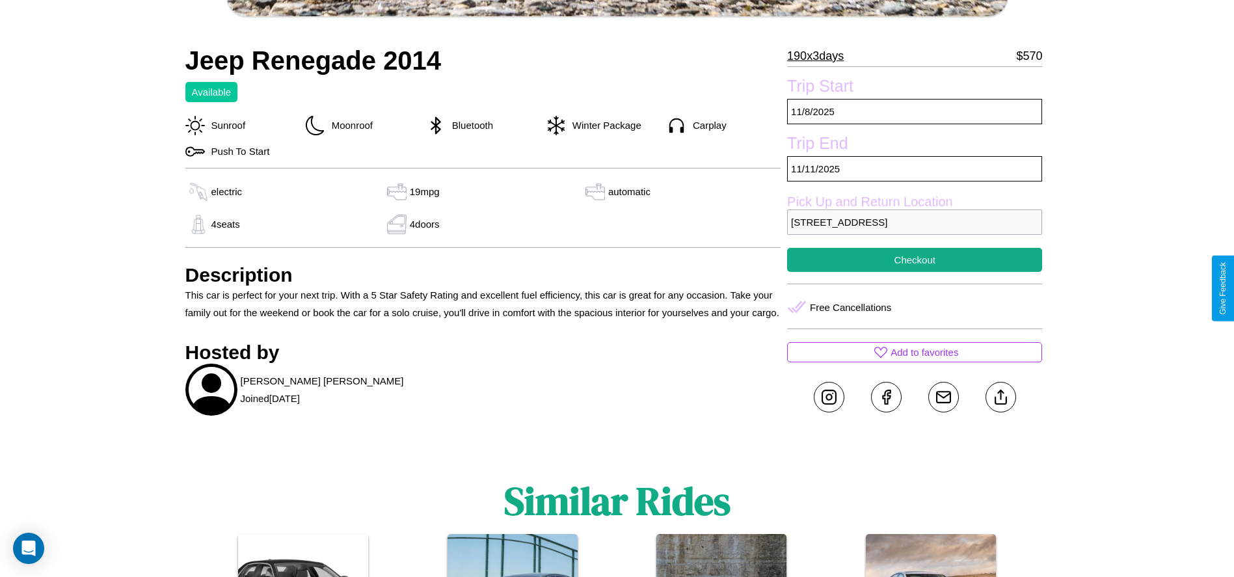
scroll to position [598, 0]
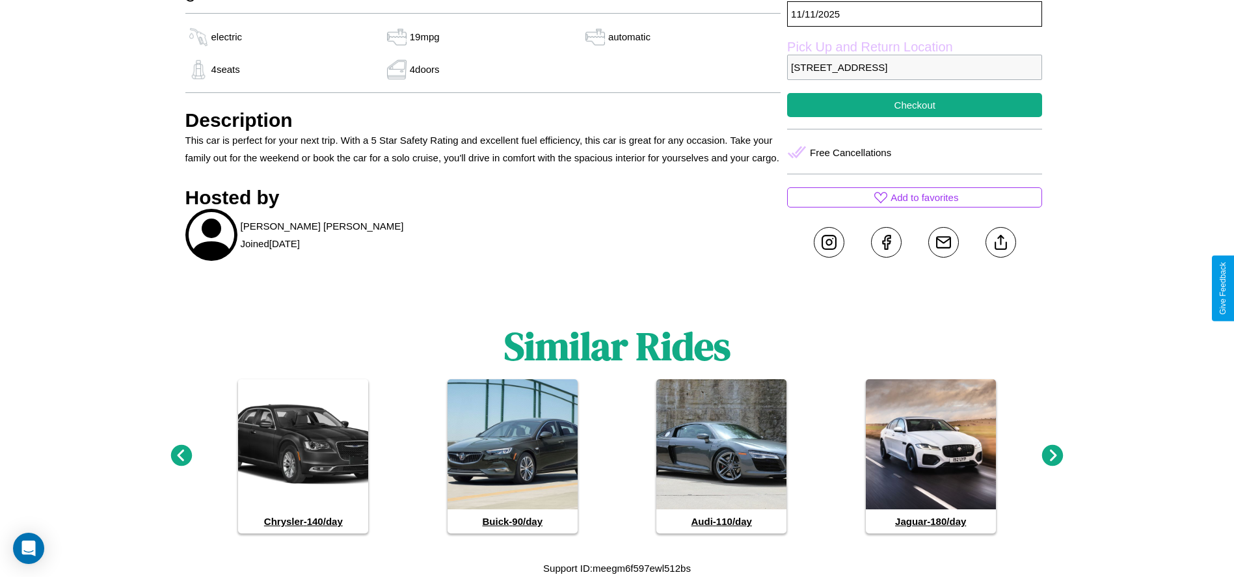
click at [1053, 456] on icon at bounding box center [1052, 455] width 21 height 21
